Goal: Task Accomplishment & Management: Complete application form

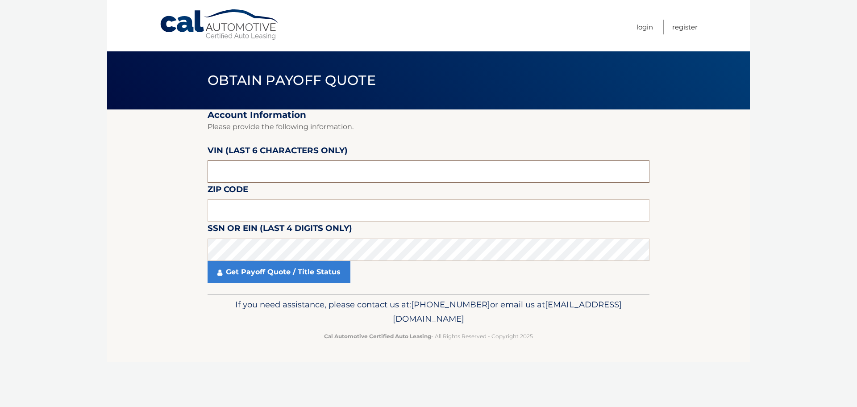
click at [263, 176] on input "text" at bounding box center [429, 171] width 442 height 22
type input "609755"
type input "16335"
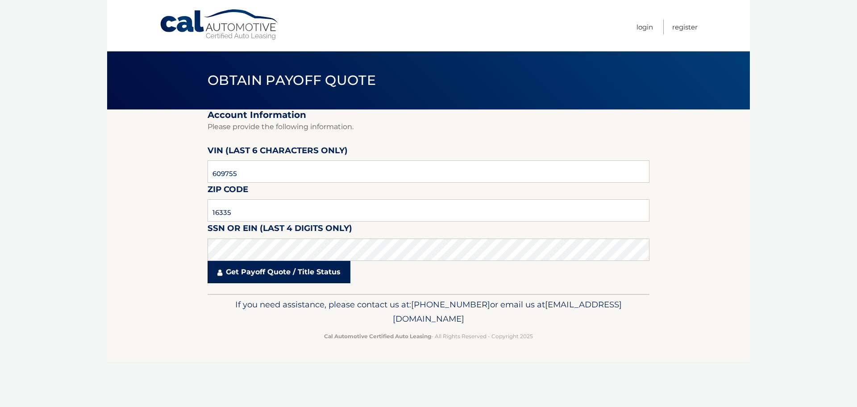
click at [253, 274] on link "Get Payoff Quote / Title Status" at bounding box center [279, 272] width 143 height 22
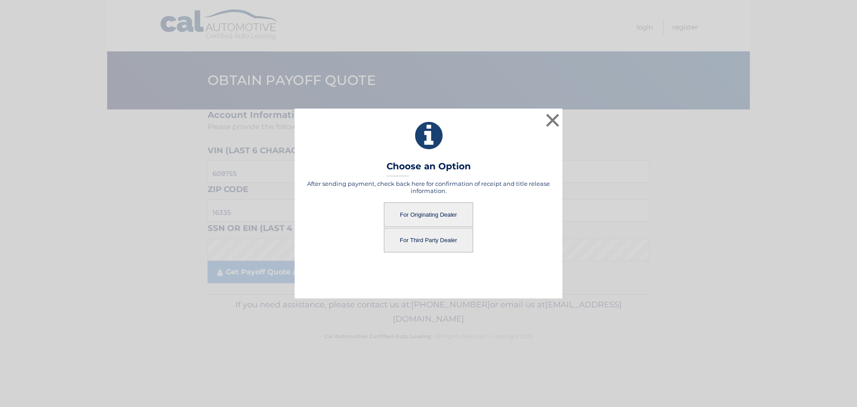
click at [445, 218] on button "For Originating Dealer" at bounding box center [428, 214] width 89 height 25
click at [449, 215] on button "For Originating Dealer" at bounding box center [428, 214] width 89 height 25
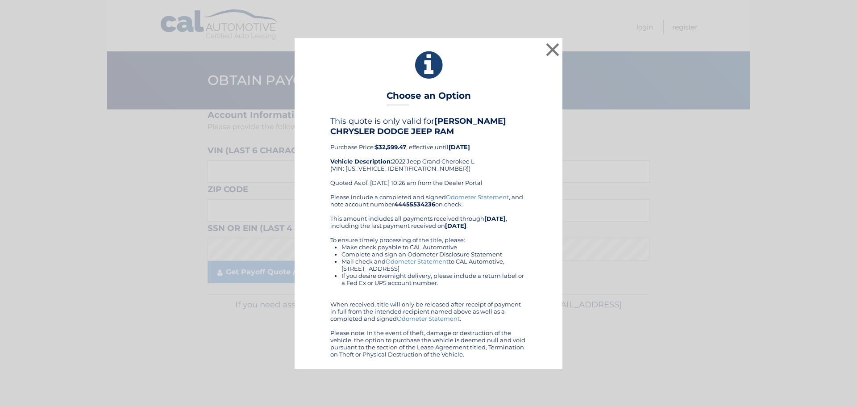
click at [564, 41] on div "× Choose an Option This quote is only valid for CUNNINGHAM CHRYSLER DODGE JEEP …" at bounding box center [429, 203] width 850 height 330
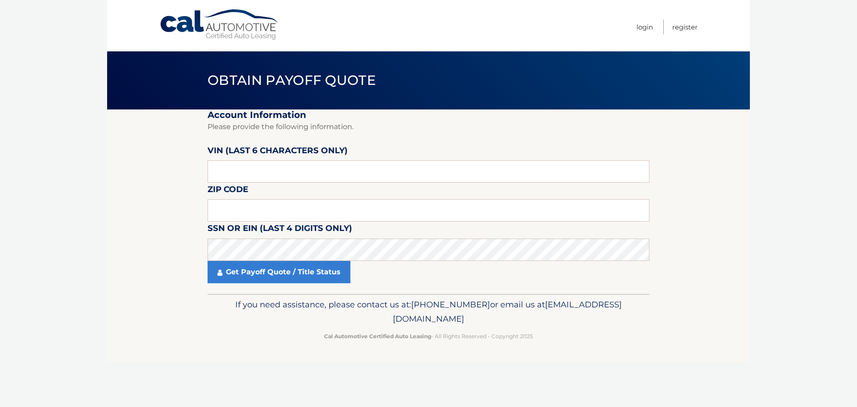
click at [559, 43] on nav "Menu Login Register" at bounding box center [492, 25] width 411 height 51
click at [272, 24] on link "Cal Automotive" at bounding box center [219, 25] width 121 height 32
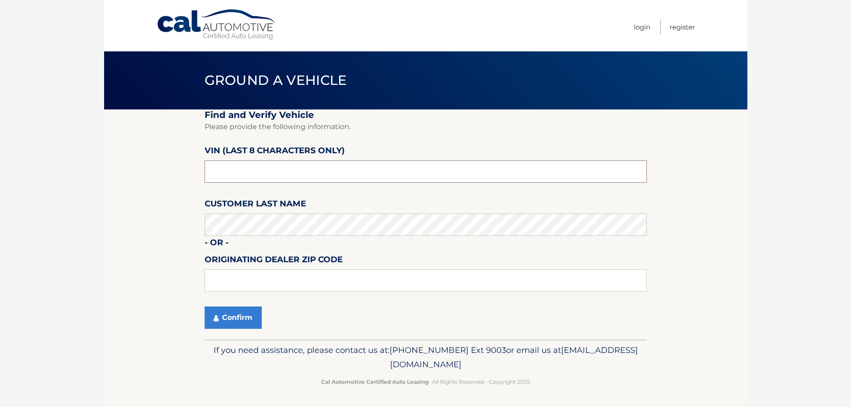
click at [264, 169] on input "text" at bounding box center [426, 171] width 442 height 22
type input "N8609755"
click at [240, 309] on button "Confirm" at bounding box center [233, 317] width 57 height 22
click at [245, 327] on button "Confirm" at bounding box center [233, 317] width 57 height 22
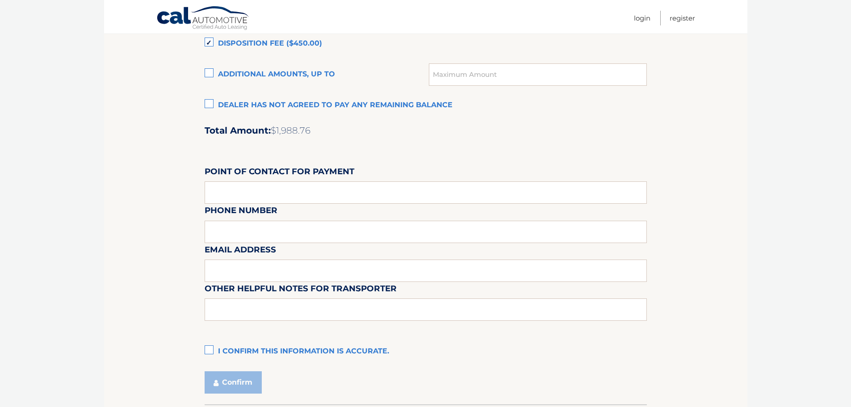
scroll to position [749, 0]
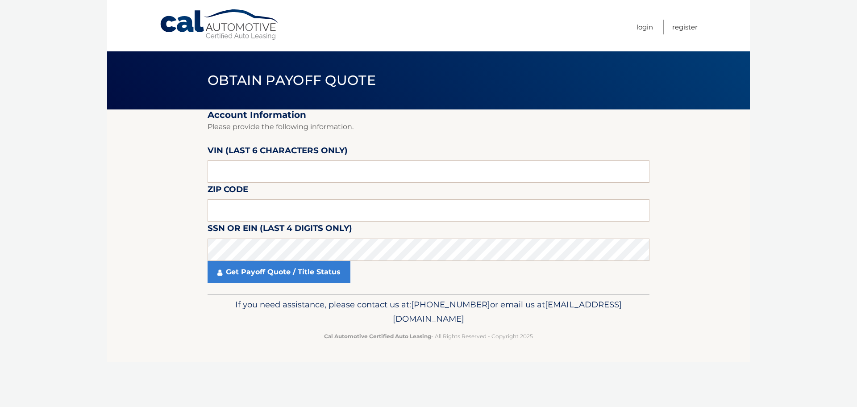
click at [288, 186] on fieldset "Account Information Please provide the following information. [PERSON_NAME] (la…" at bounding box center [429, 201] width 442 height 184
click at [301, 174] on input "text" at bounding box center [429, 171] width 442 height 22
paste input "391871"
type input "391871"
type input "16438"
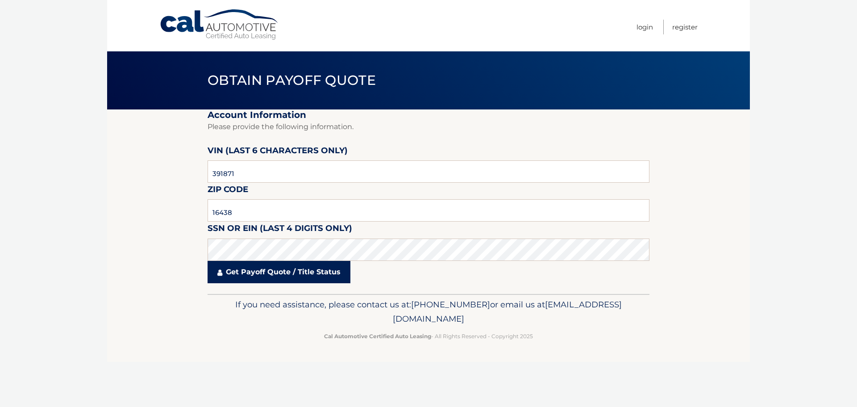
click at [263, 265] on link "Get Payoff Quote / Title Status" at bounding box center [279, 272] width 143 height 22
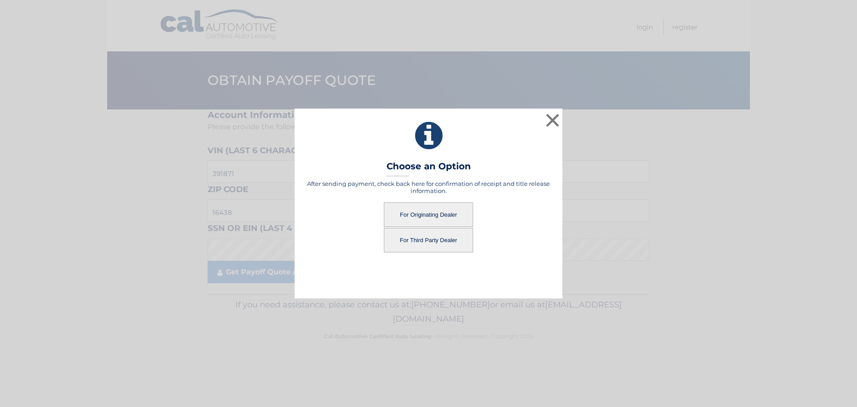
click at [272, 274] on div "× Choose an Option After sending payment, check back here for confirmation of r…" at bounding box center [429, 203] width 850 height 189
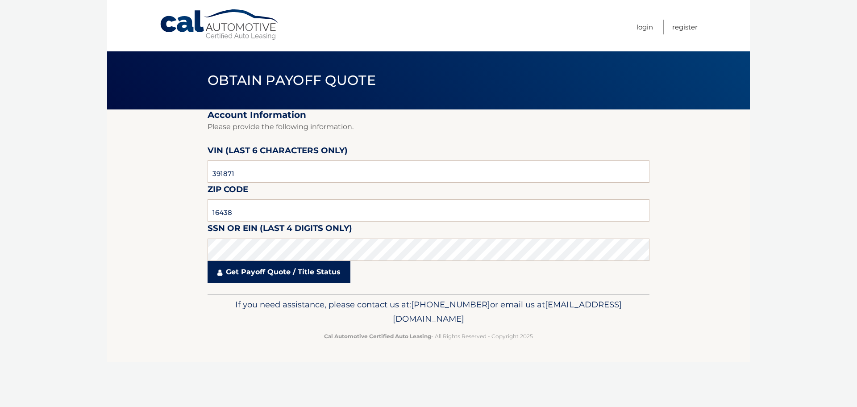
click at [293, 274] on link "Get Payoff Quote / Title Status" at bounding box center [279, 272] width 143 height 22
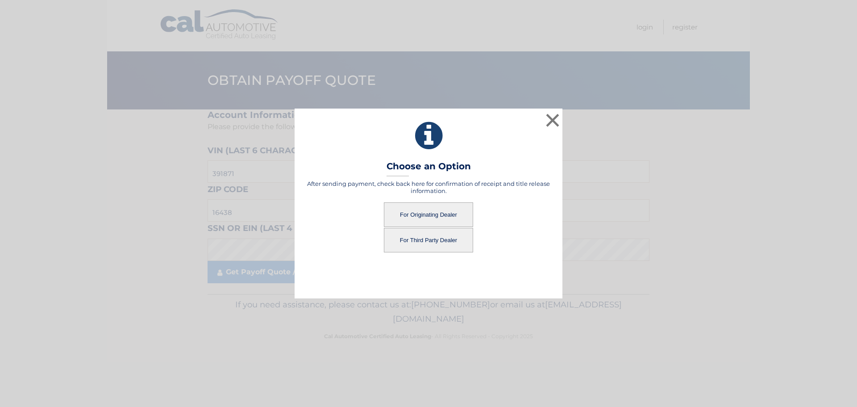
click at [407, 240] on button "For Third Party Dealer" at bounding box center [428, 240] width 89 height 25
click at [427, 242] on button "For Third Party Dealer" at bounding box center [428, 240] width 89 height 25
click at [443, 250] on button "For Third Party Dealer" at bounding box center [428, 240] width 89 height 25
click at [449, 247] on button "For Third Party Dealer" at bounding box center [428, 240] width 89 height 25
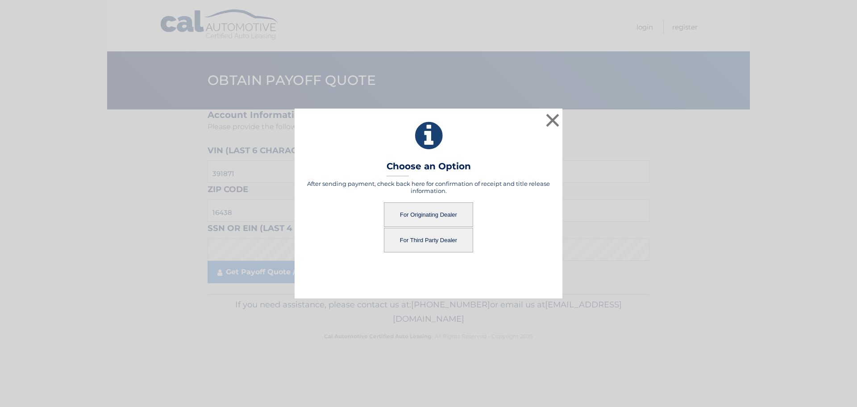
click at [461, 242] on button "For Third Party Dealer" at bounding box center [428, 240] width 89 height 25
click at [441, 235] on button "For Third Party Dealer" at bounding box center [428, 240] width 89 height 25
click at [437, 234] on button "For Third Party Dealer" at bounding box center [428, 240] width 89 height 25
click at [434, 234] on button "For Third Party Dealer" at bounding box center [428, 240] width 89 height 25
drag, startPoint x: 434, startPoint y: 234, endPoint x: 546, endPoint y: 251, distance: 113.3
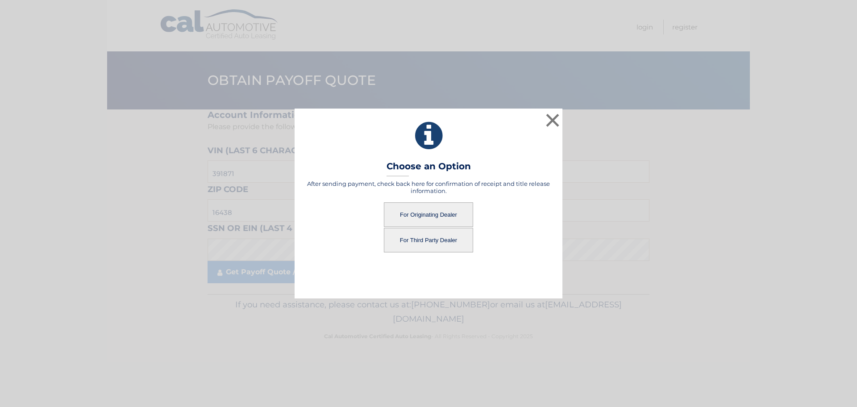
click at [546, 251] on div "For Third Party Dealer" at bounding box center [429, 240] width 246 height 25
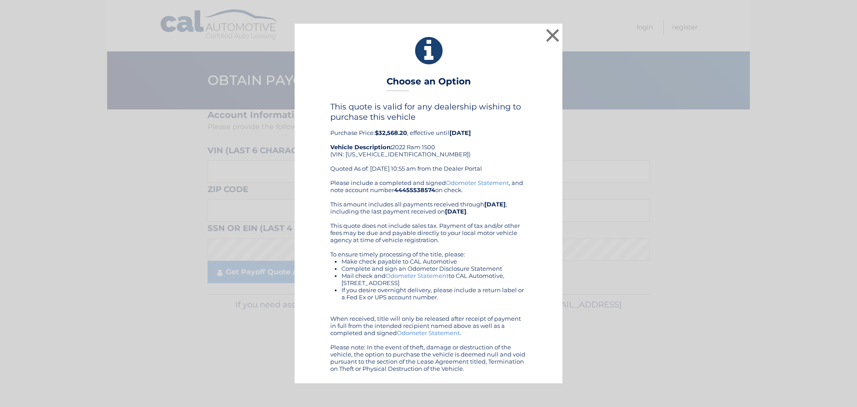
click at [380, 156] on div "This quote is valid for any dealership wishing to purchase this vehicle Purchas…" at bounding box center [428, 140] width 196 height 77
copy div "[US_VEHICLE_IDENTIFICATION_NUMBER]"
